Goal: Information Seeking & Learning: Learn about a topic

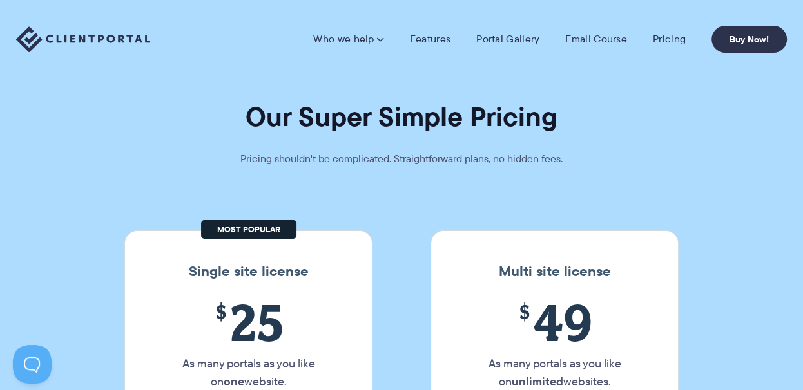
click at [115, 41] on img at bounding box center [83, 39] width 134 height 26
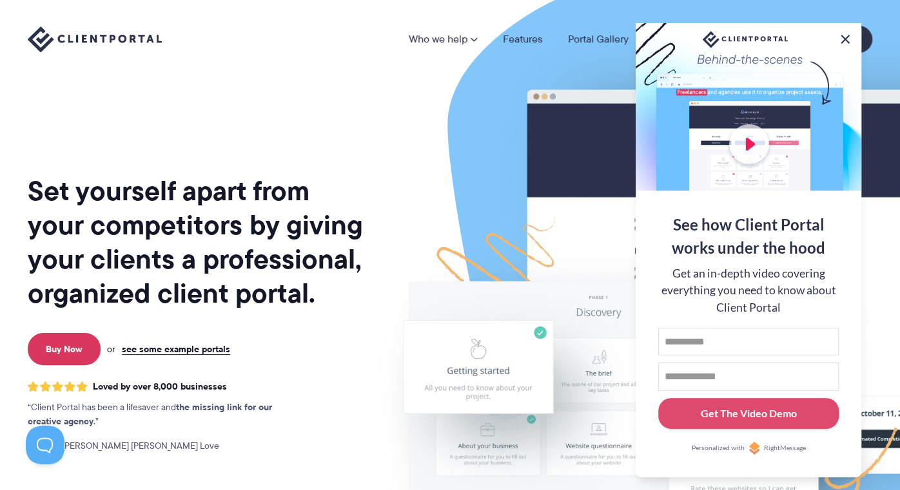
click at [802, 37] on button at bounding box center [844, 39] width 15 height 15
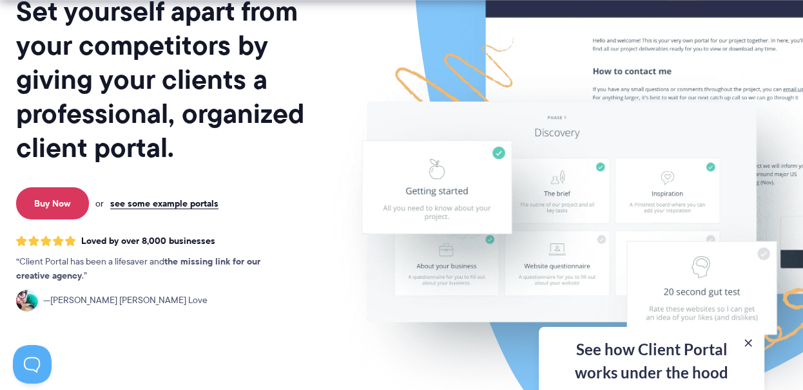
scroll to position [182, 0]
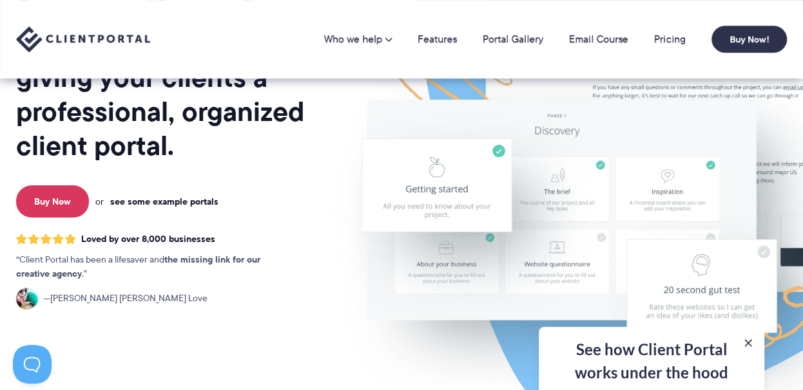
click at [151, 200] on link "see some example portals" at bounding box center [164, 202] width 108 height 12
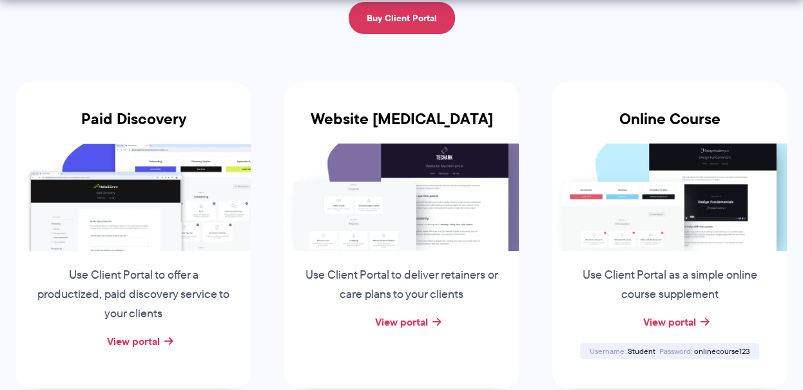
scroll to position [217, 0]
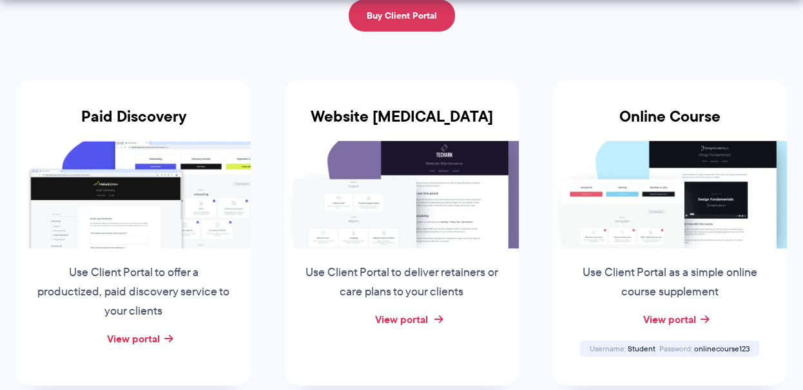
click at [396, 319] on link "View portal" at bounding box center [401, 319] width 53 height 15
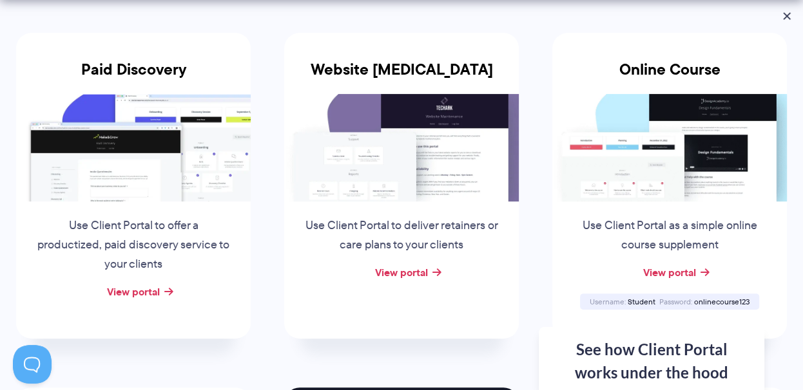
scroll to position [267, 0]
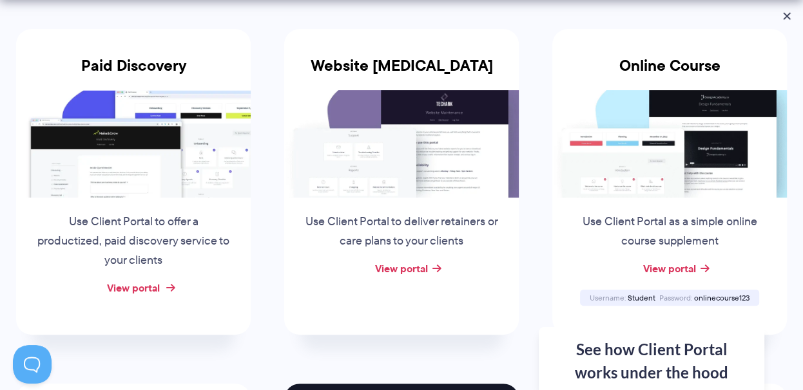
click at [130, 288] on link "View portal" at bounding box center [133, 287] width 53 height 15
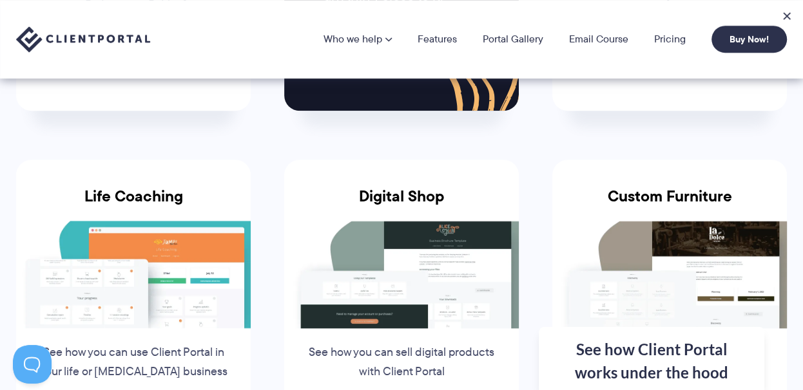
scroll to position [866, 0]
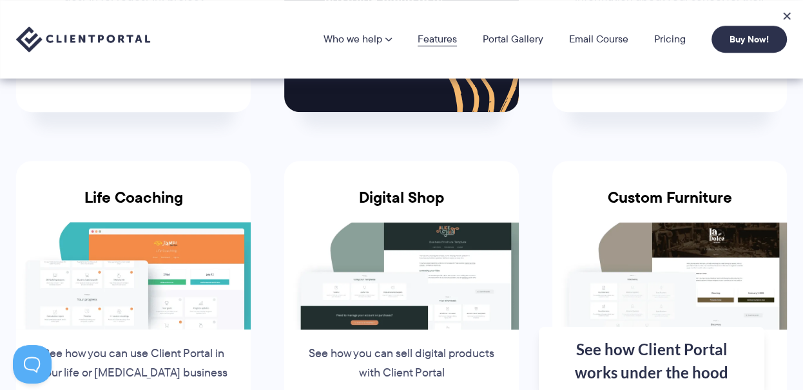
click at [436, 41] on link "Features" at bounding box center [437, 39] width 39 height 10
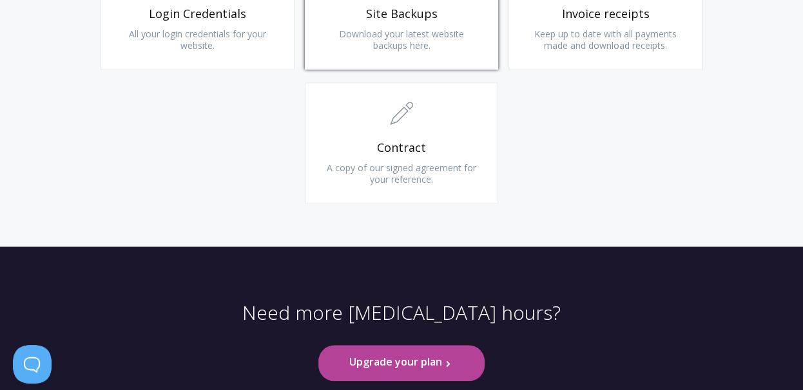
scroll to position [1441, 0]
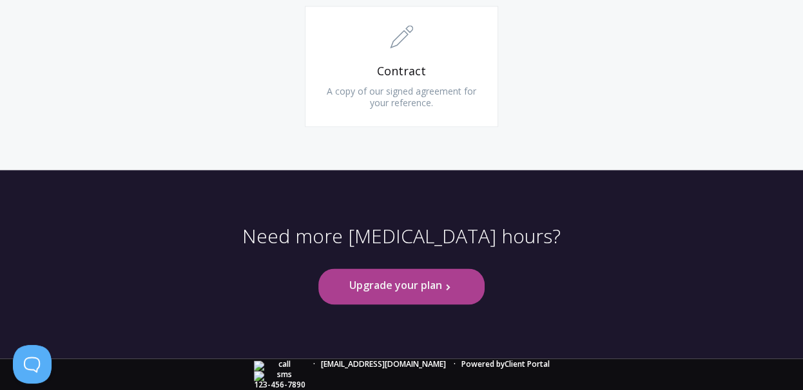
click at [399, 287] on link "Upgrade your plan .st0{fill:none;stroke:#000000;stroke-width:2;stroke-miterlimi…" at bounding box center [401, 286] width 166 height 35
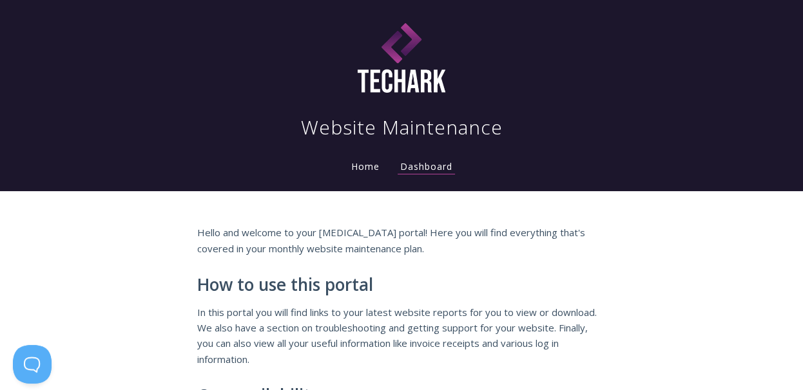
click at [357, 169] on link "Home" at bounding box center [366, 166] width 34 height 12
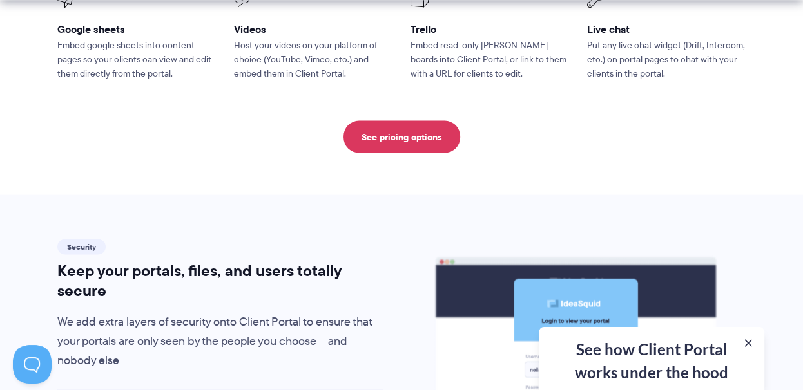
scroll to position [1961, 0]
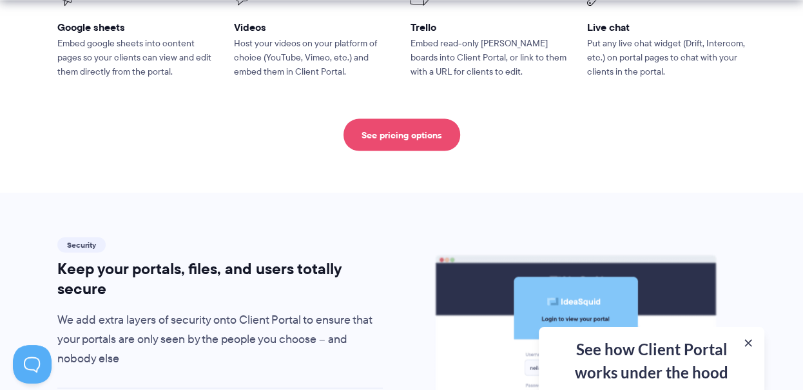
click at [389, 119] on link "See pricing options" at bounding box center [401, 135] width 117 height 32
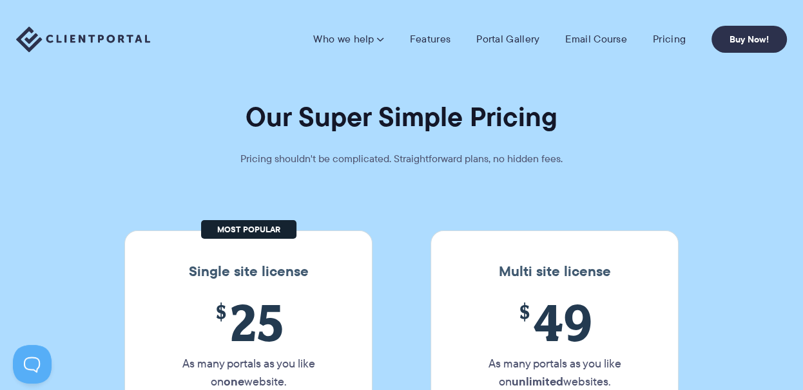
click at [115, 31] on img at bounding box center [83, 39] width 134 height 26
